Goal: Connect with others: Connect with others

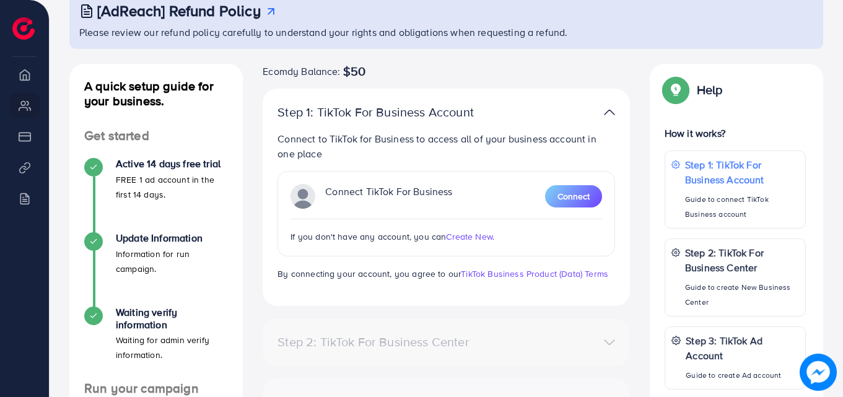
scroll to position [84, 0]
click at [575, 193] on span "Connect" at bounding box center [573, 196] width 32 height 12
click at [583, 321] on div "Step 2: TikTok For Business Center Business Center is a powerful business manag…" at bounding box center [446, 342] width 367 height 48
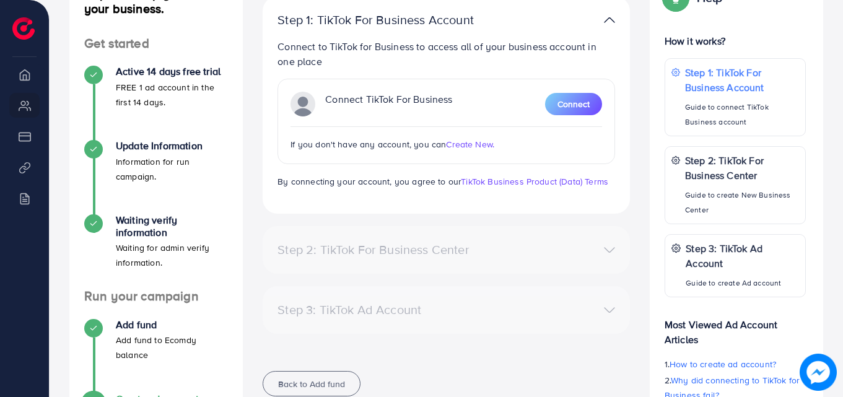
scroll to position [188, 0]
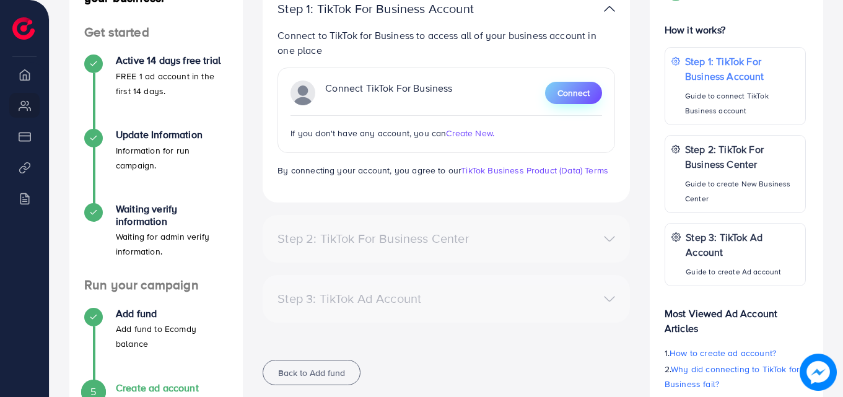
click at [589, 90] on span "Connect" at bounding box center [573, 93] width 32 height 12
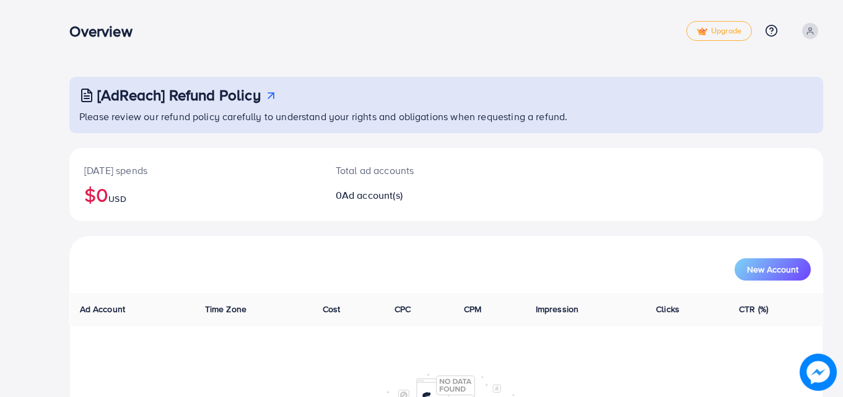
drag, startPoint x: 842, startPoint y: 198, endPoint x: 843, endPoint y: 222, distance: 23.6
click at [843, 222] on html "Overview Upgrade Help Center Contact Support Plans and Pricing Term and policy …" at bounding box center [421, 198] width 843 height 397
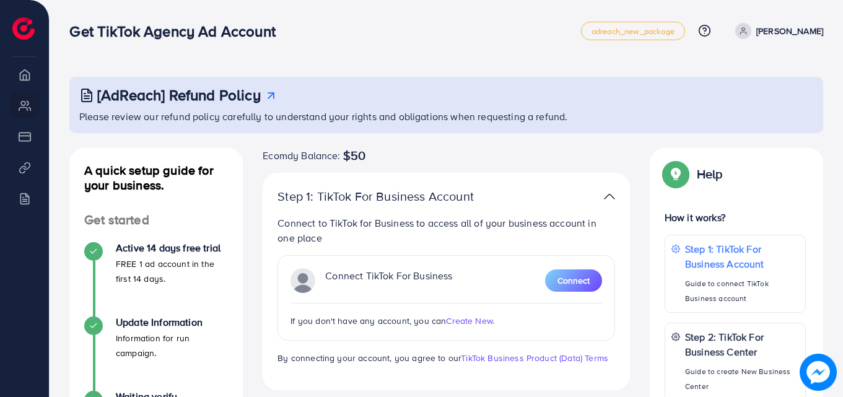
click at [569, 281] on span "Connect" at bounding box center [573, 280] width 32 height 12
